Goal: Task Accomplishment & Management: Use online tool/utility

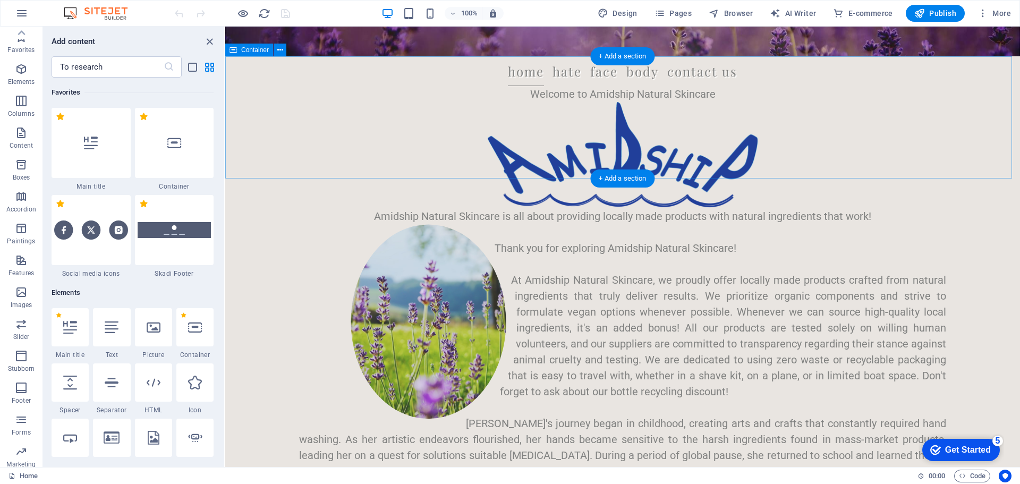
scroll to position [10302, 0]
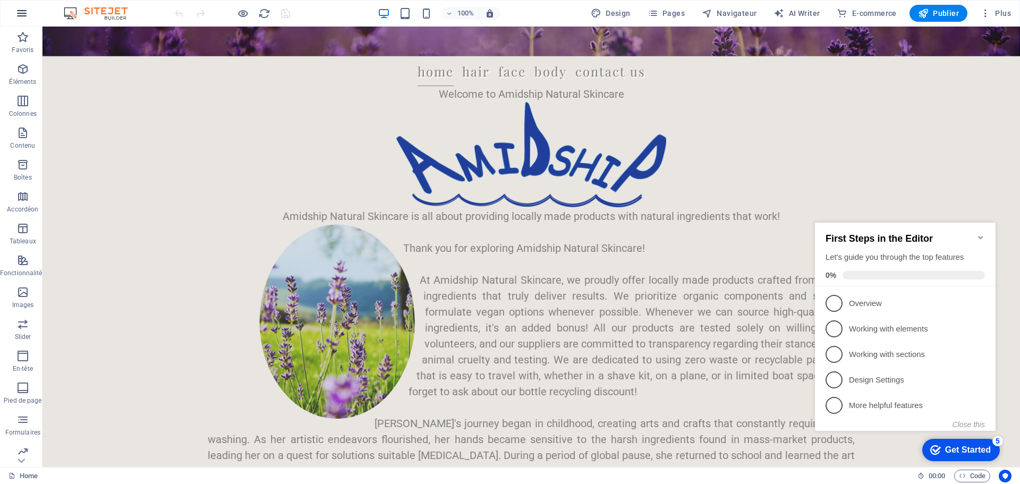
click at [29, 18] on button "button" at bounding box center [22, 14] width 26 height 26
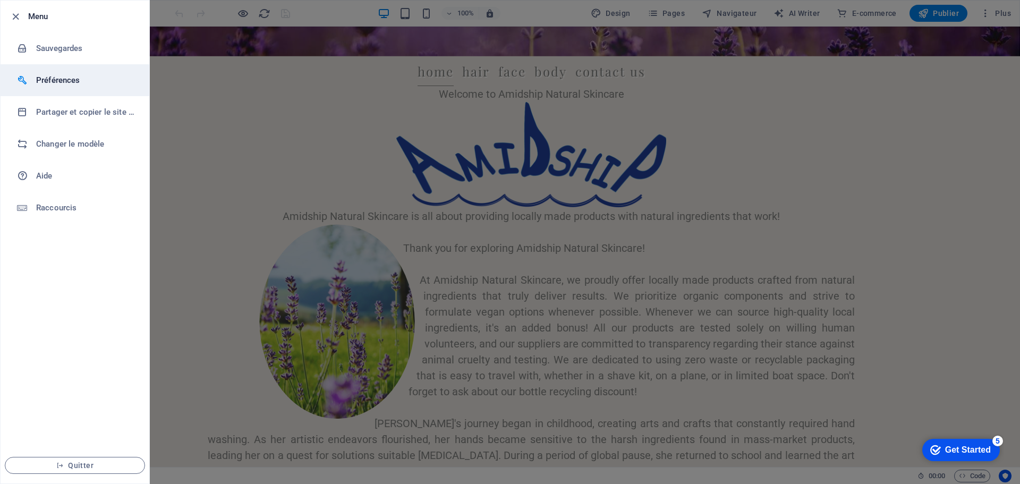
click at [64, 84] on h6 "Préférences" at bounding box center [85, 80] width 98 height 13
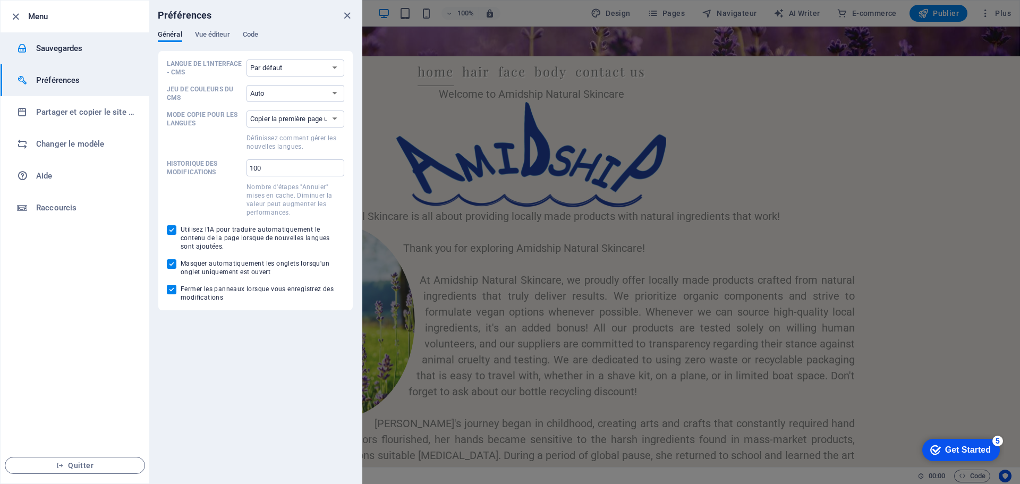
click at [32, 44] on div at bounding box center [26, 48] width 19 height 11
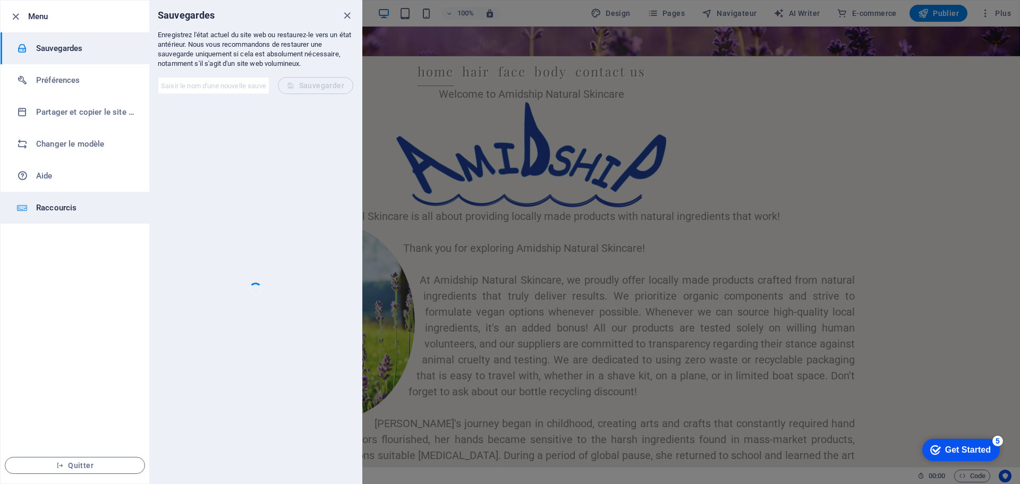
click at [47, 199] on li "Raccourcis" at bounding box center [75, 208] width 149 height 32
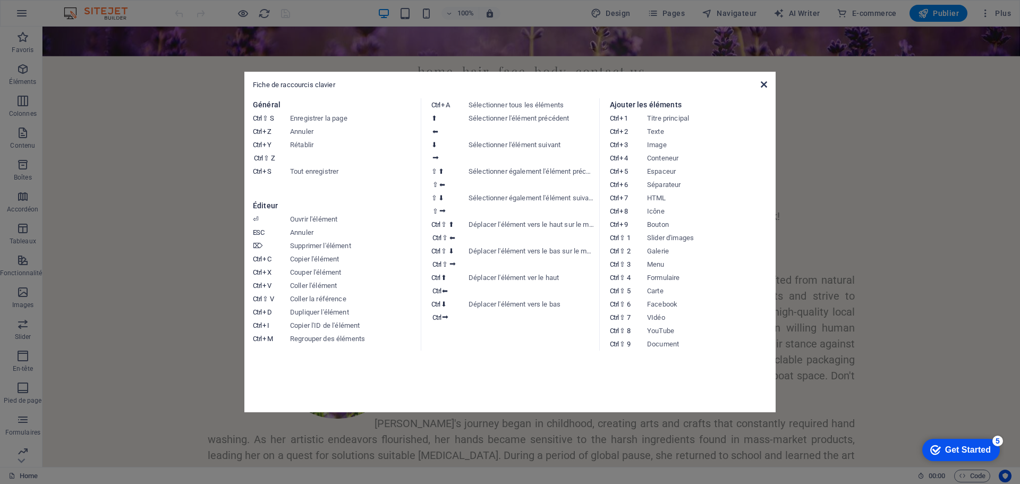
click at [764, 82] on icon at bounding box center [764, 84] width 6 height 9
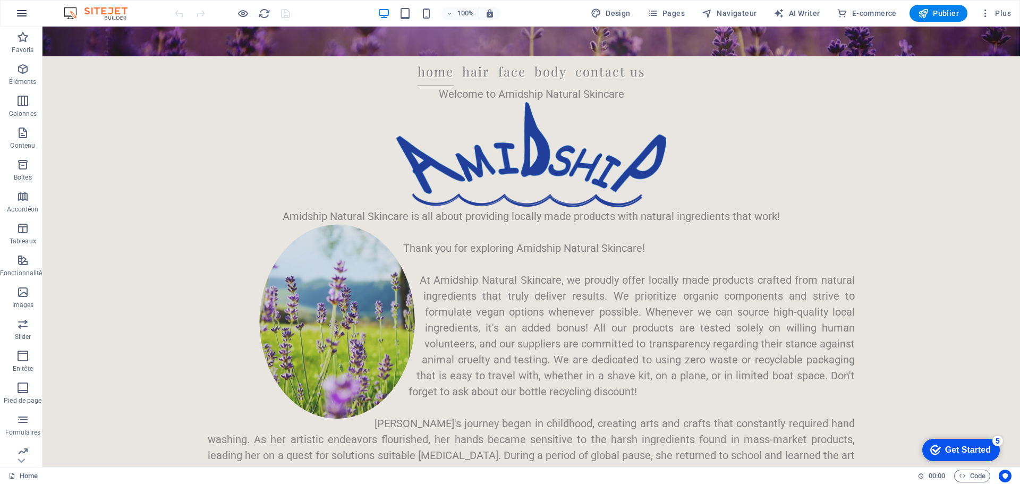
click at [19, 7] on icon "button" at bounding box center [21, 13] width 13 height 13
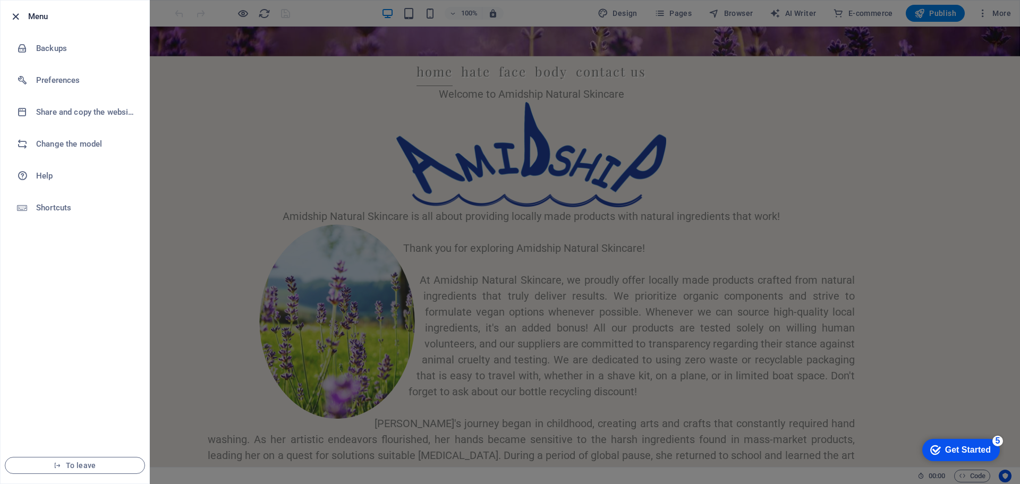
click at [12, 14] on icon "button" at bounding box center [16, 17] width 12 height 12
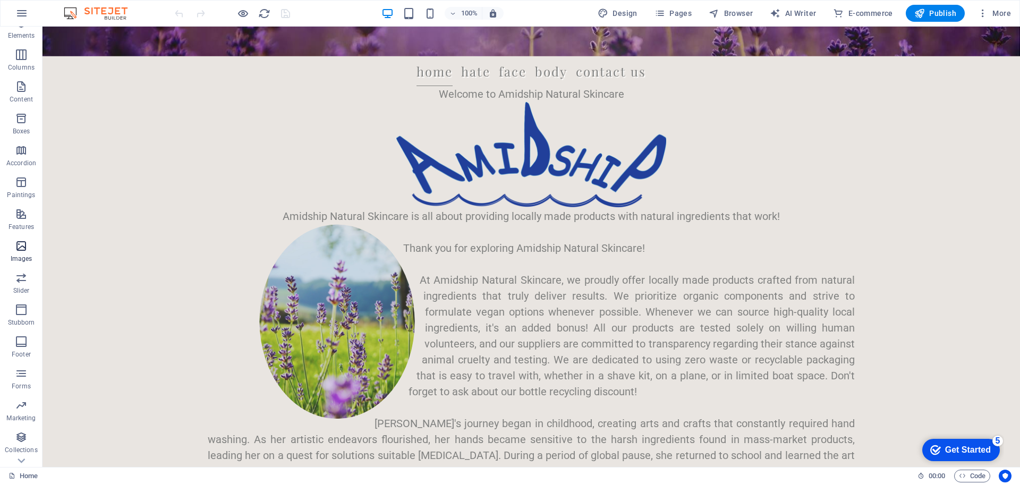
scroll to position [70, 0]
click at [20, 445] on icon "button" at bounding box center [21, 445] width 13 height 13
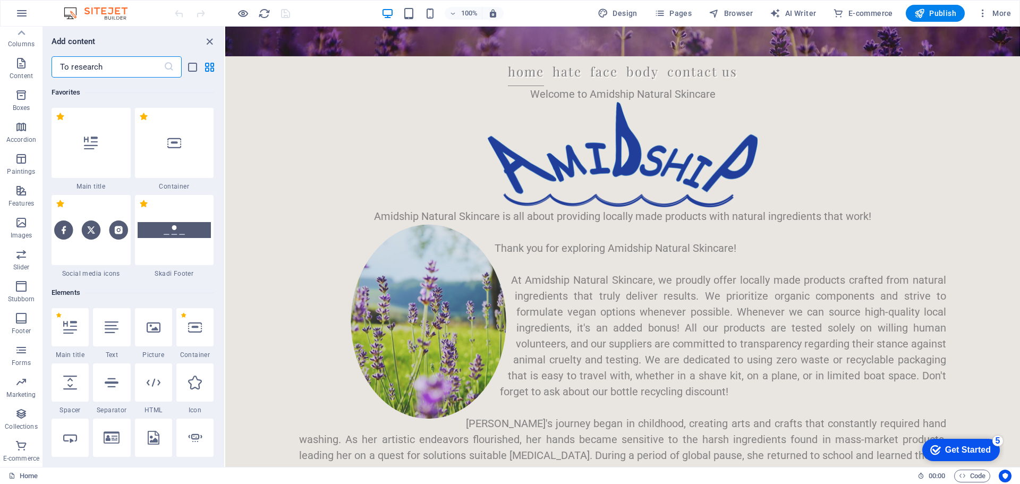
scroll to position [10327, 0]
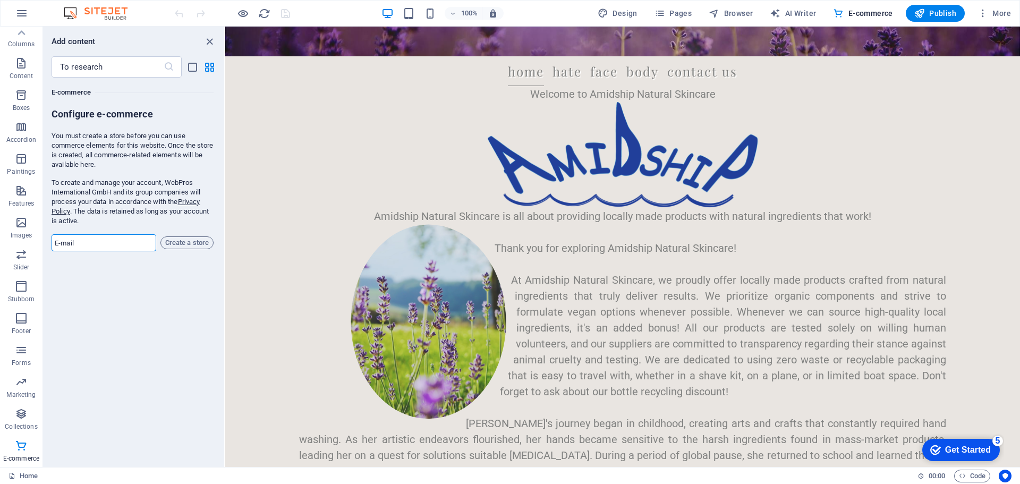
drag, startPoint x: 115, startPoint y: 238, endPoint x: 107, endPoint y: 251, distance: 15.2
click at [115, 238] on input "email" at bounding box center [104, 242] width 105 height 17
type input "[EMAIL_ADDRESS][DOMAIN_NAME]"
click at [200, 243] on font "Create a store" at bounding box center [187, 243] width 44 height 8
